Goal: Task Accomplishment & Management: Manage account settings

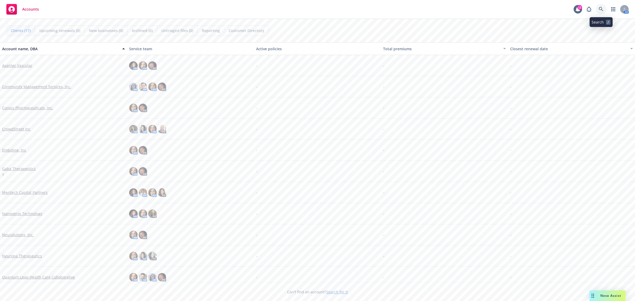
click at [605, 10] on link at bounding box center [601, 9] width 11 height 11
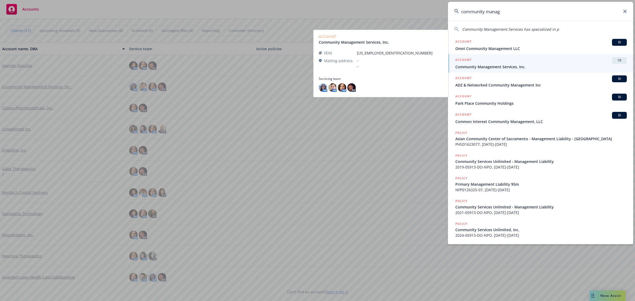
type input "community manag"
click at [540, 66] on span "Community Management Services, Inc." at bounding box center [540, 67] width 171 height 6
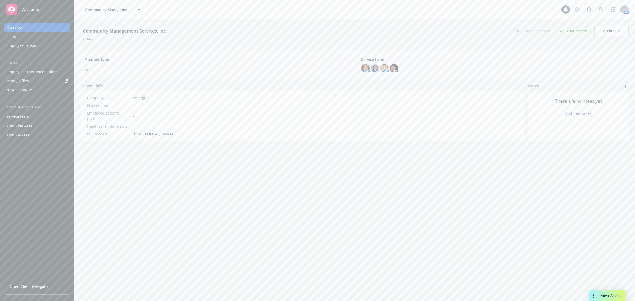
click at [31, 284] on span "Open Client Navigator" at bounding box center [29, 287] width 39 height 6
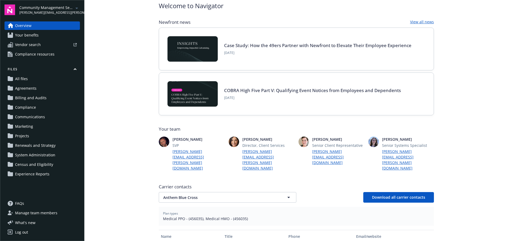
scroll to position [53, 0]
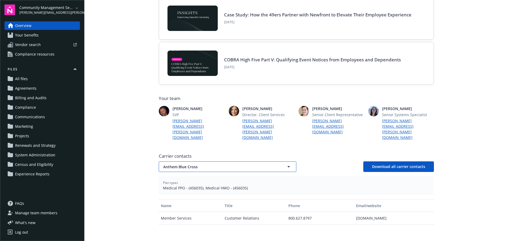
click at [280, 161] on button "Anthem Blue Cross" at bounding box center [228, 166] width 138 height 11
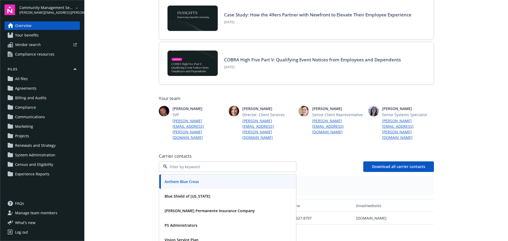
click at [335, 176] on div "Plan types Medical PPO - (456035), Medical HMO - (456035)" at bounding box center [296, 185] width 275 height 19
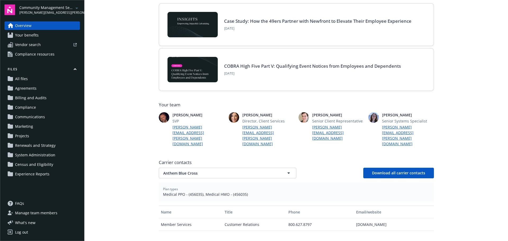
scroll to position [26, 0]
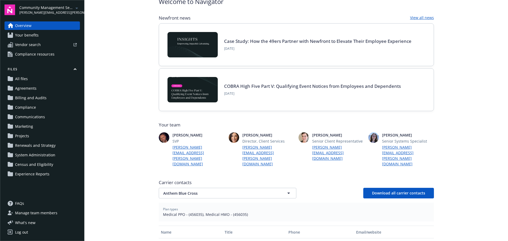
click at [49, 145] on span "Renewals and Strategy" at bounding box center [35, 145] width 40 height 8
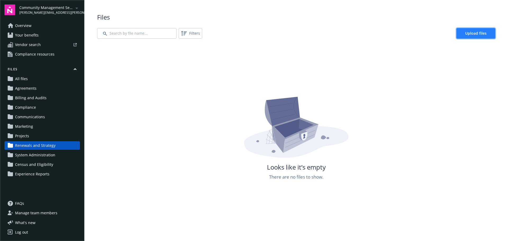
click at [468, 36] on link "Upload files" at bounding box center [475, 33] width 39 height 11
